Goal: Information Seeking & Learning: Learn about a topic

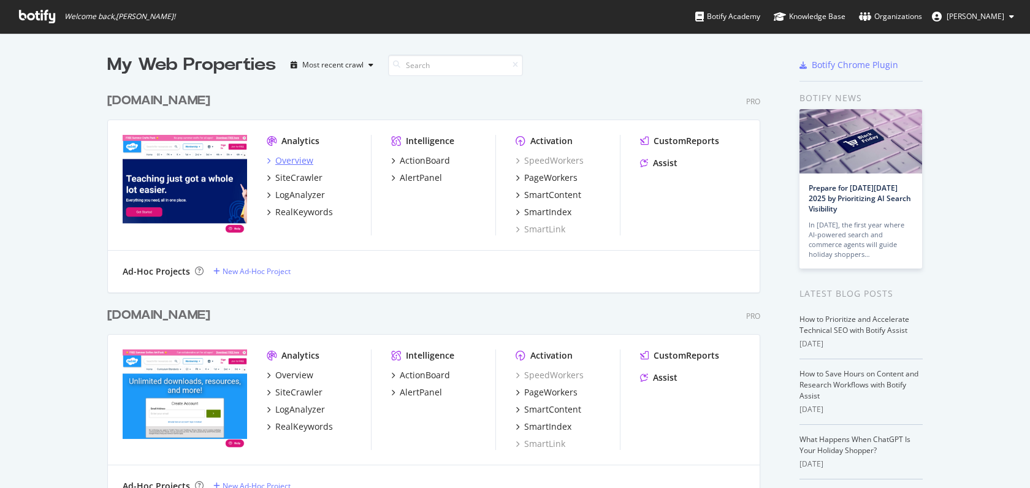
scroll to position [488, 1030]
click at [303, 161] on div "Overview" at bounding box center [294, 160] width 38 height 12
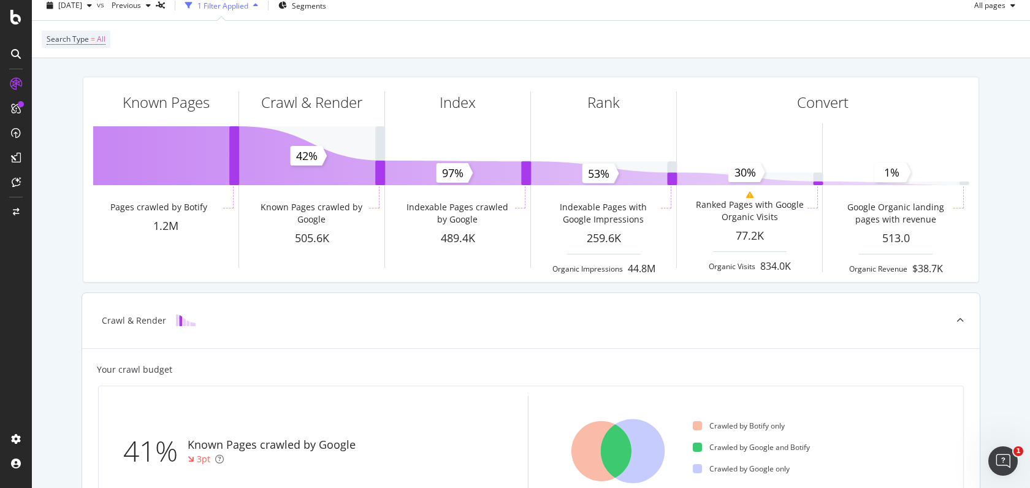
scroll to position [39, 0]
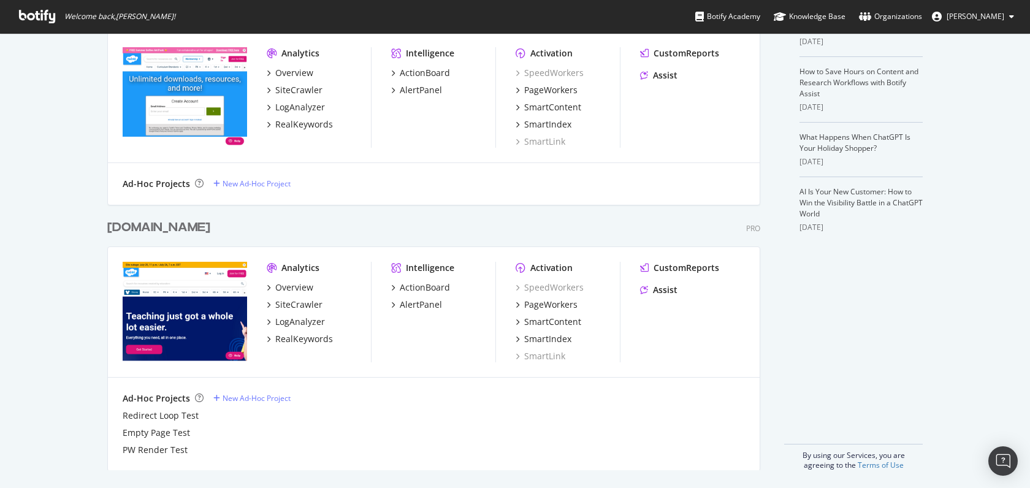
scroll to position [488, 1030]
click at [308, 285] on div "Overview" at bounding box center [294, 287] width 38 height 12
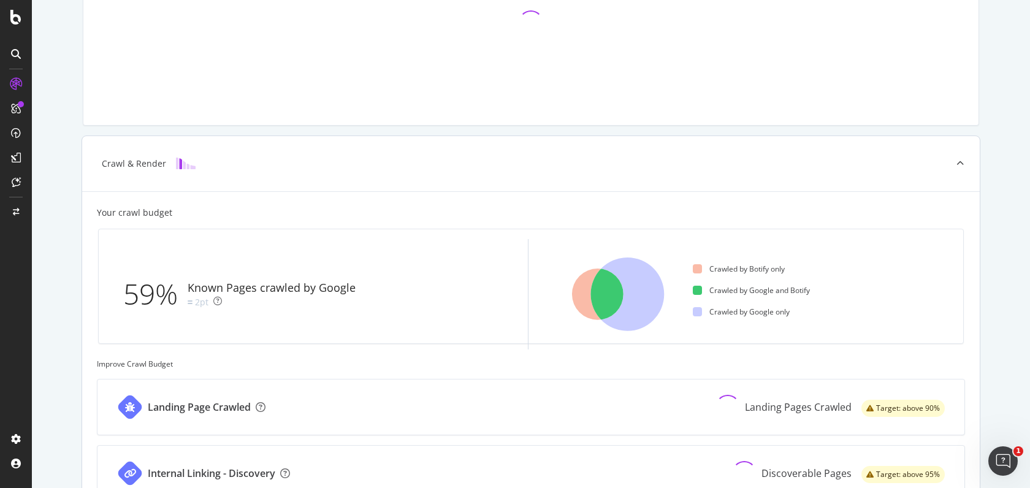
scroll to position [211, 0]
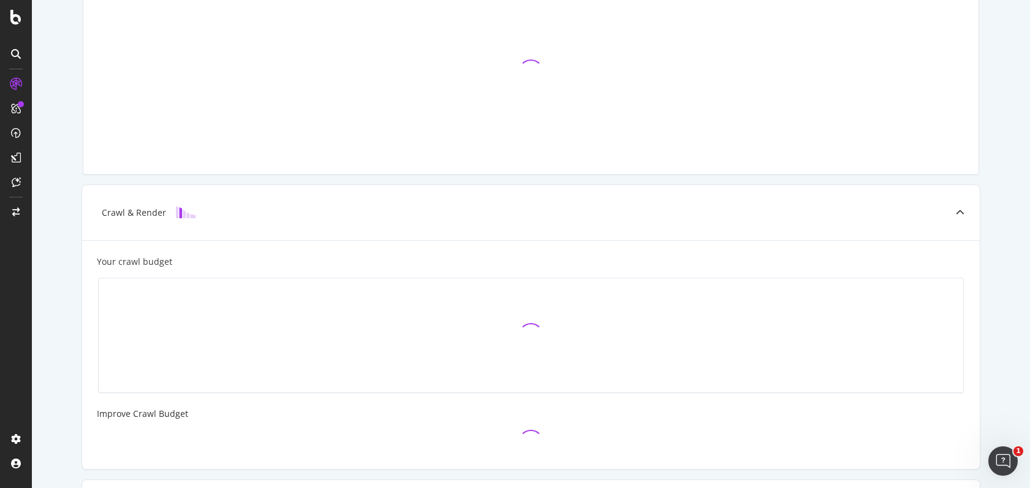
scroll to position [151, 0]
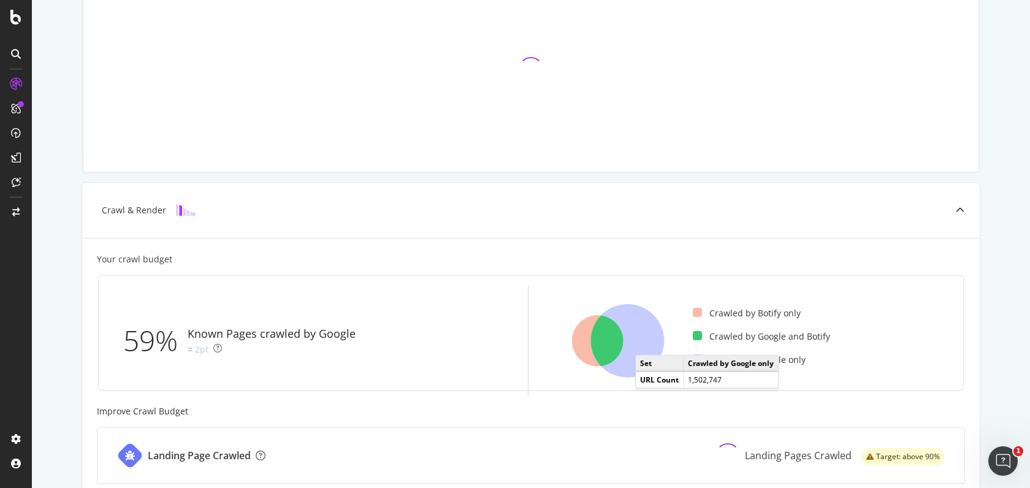
click at [647, 341] on icon at bounding box center [628, 341] width 74 height 74
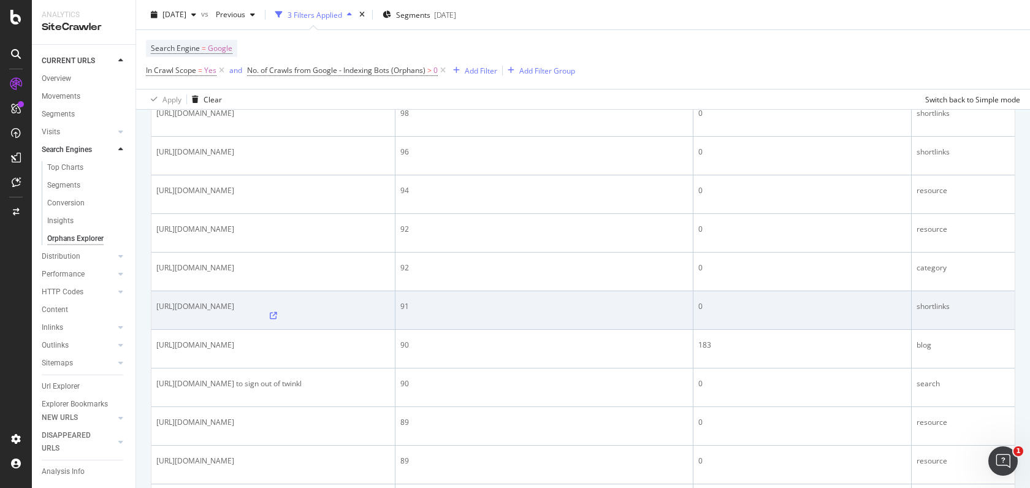
scroll to position [1114, 0]
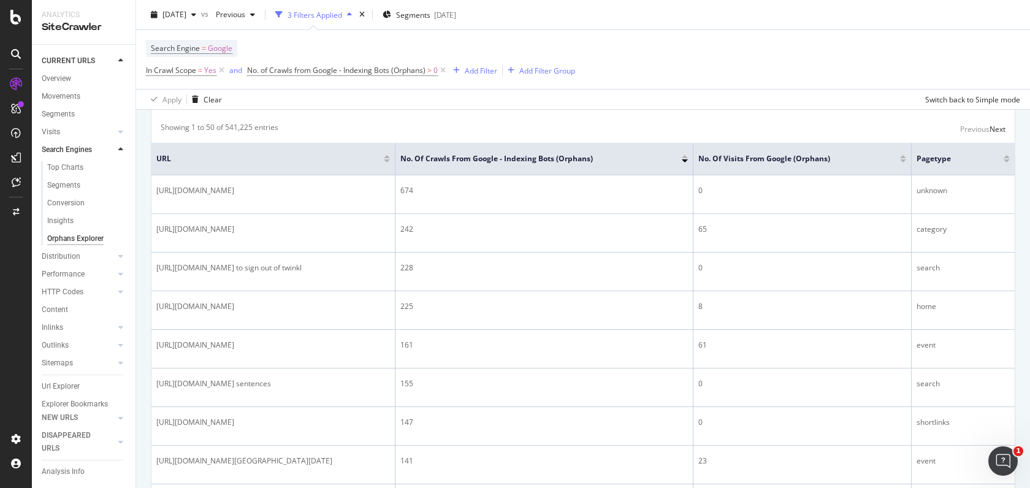
scroll to position [1693, 0]
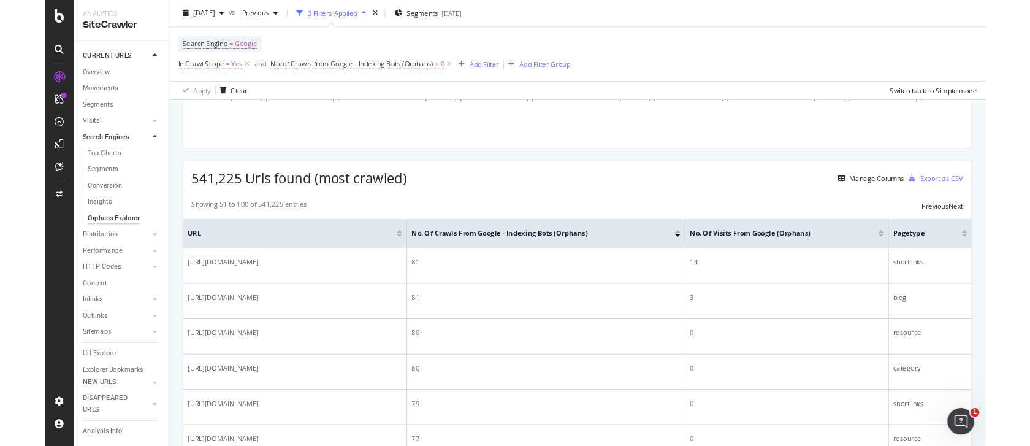
scroll to position [154, 0]
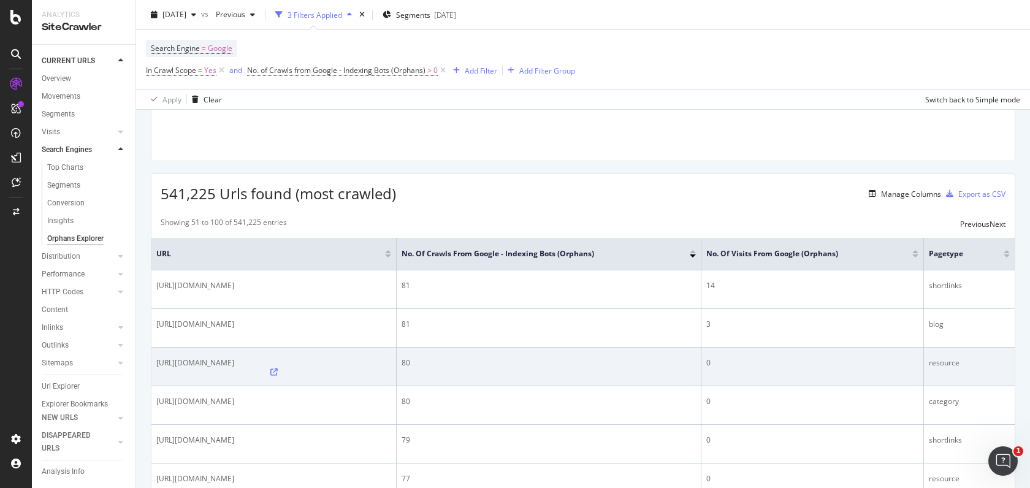
click at [199, 357] on span "https://www.twinkl.com/resource/amp/t-n-4970-symmetrical-pictures-pack" at bounding box center [195, 362] width 78 height 10
copy div "https://www.twinkl.com/resource/amp/t-n-4970-symmetrical-pictures-pack"
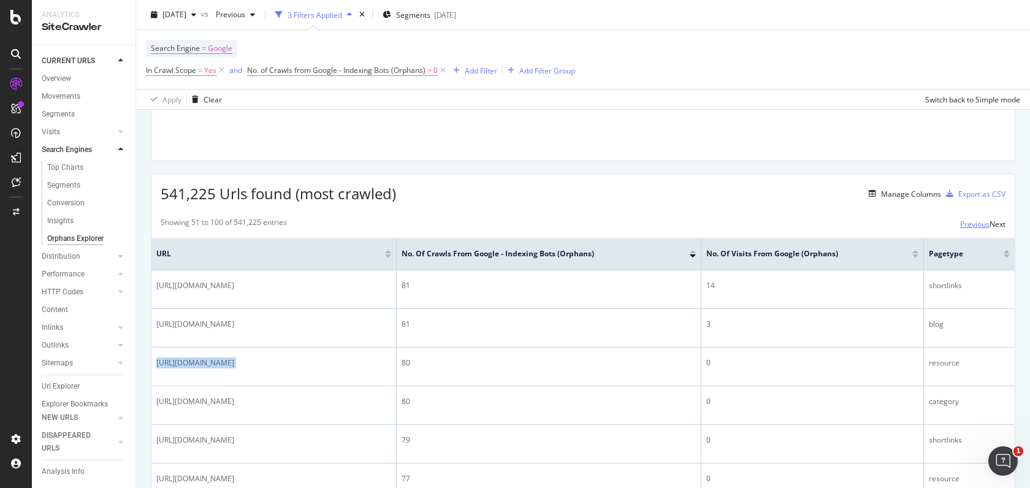
click at [961, 221] on div "Previous" at bounding box center [974, 224] width 29 height 10
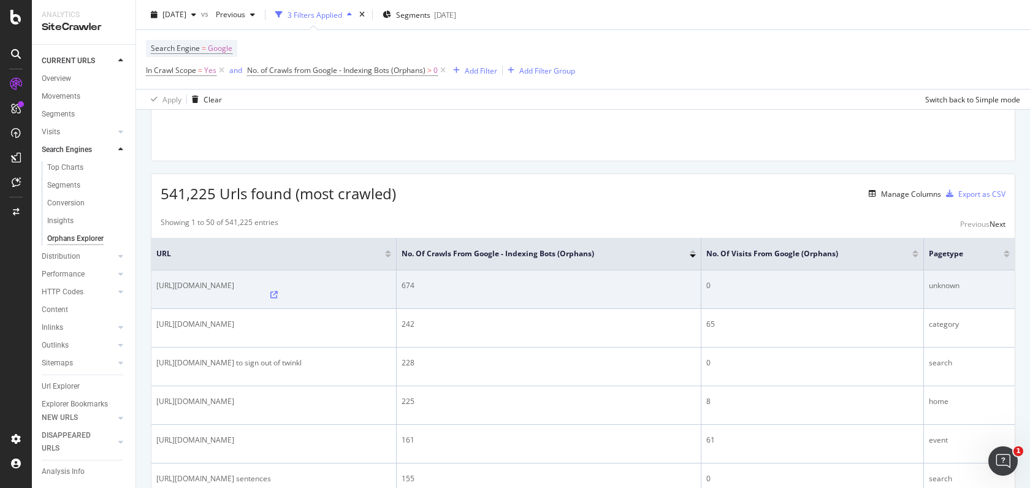
click at [278, 291] on icon at bounding box center [273, 294] width 7 height 7
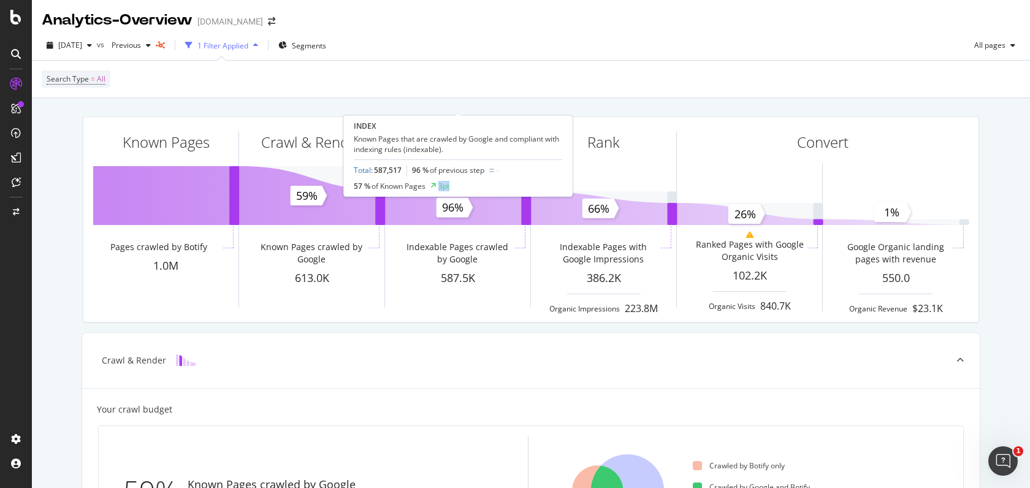
click at [464, 178] on div "INDEX Known Pages that are crawled by Google and compliant with indexing rules …" at bounding box center [458, 156] width 208 height 70
